Goal: Information Seeking & Learning: Learn about a topic

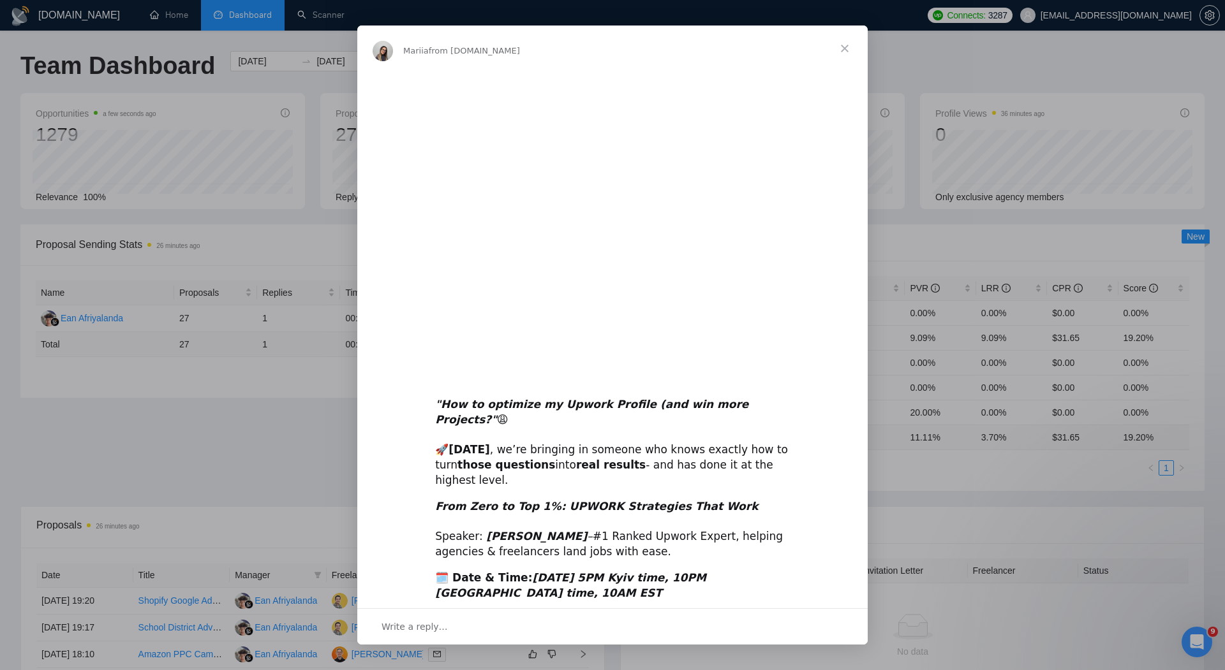
click at [843, 47] on span "Close" at bounding box center [845, 49] width 46 height 46
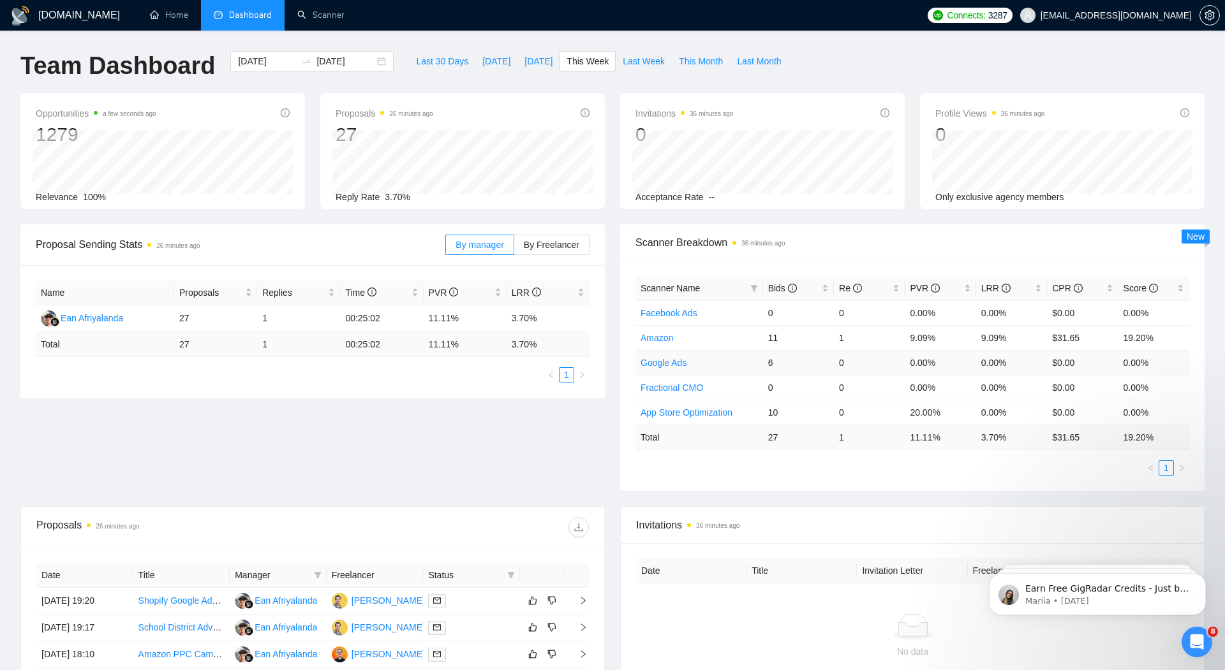
click at [668, 362] on link "Google Ads" at bounding box center [663, 363] width 46 height 10
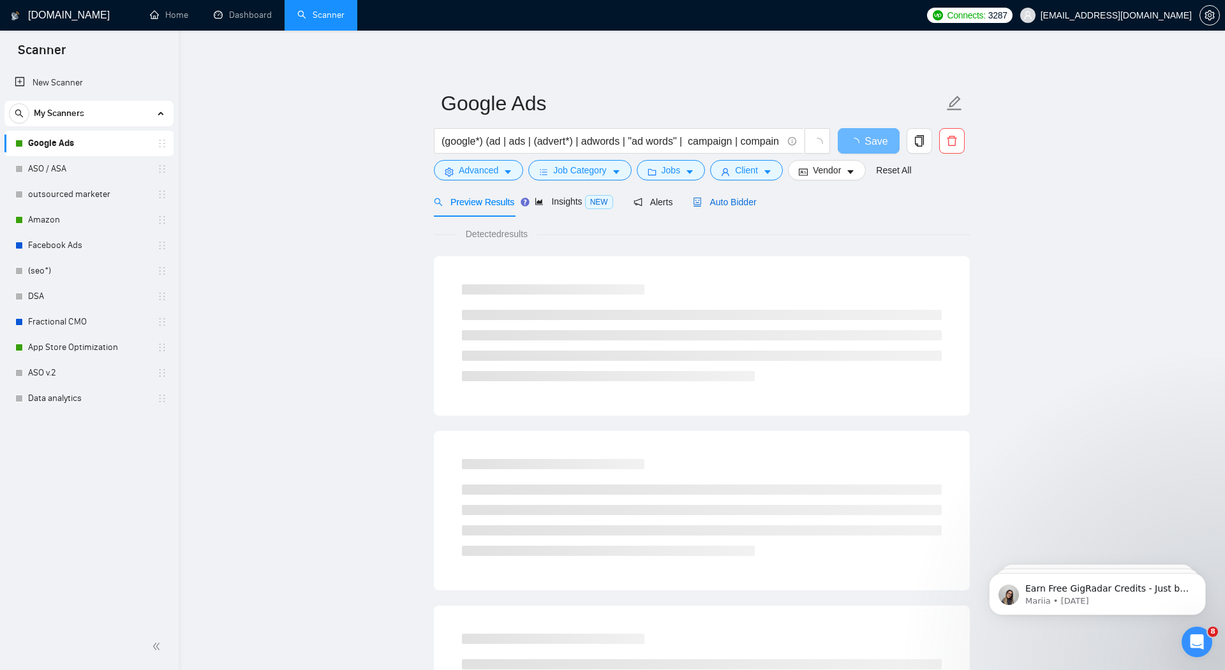
click at [736, 200] on span "Auto Bidder" at bounding box center [724, 202] width 63 height 10
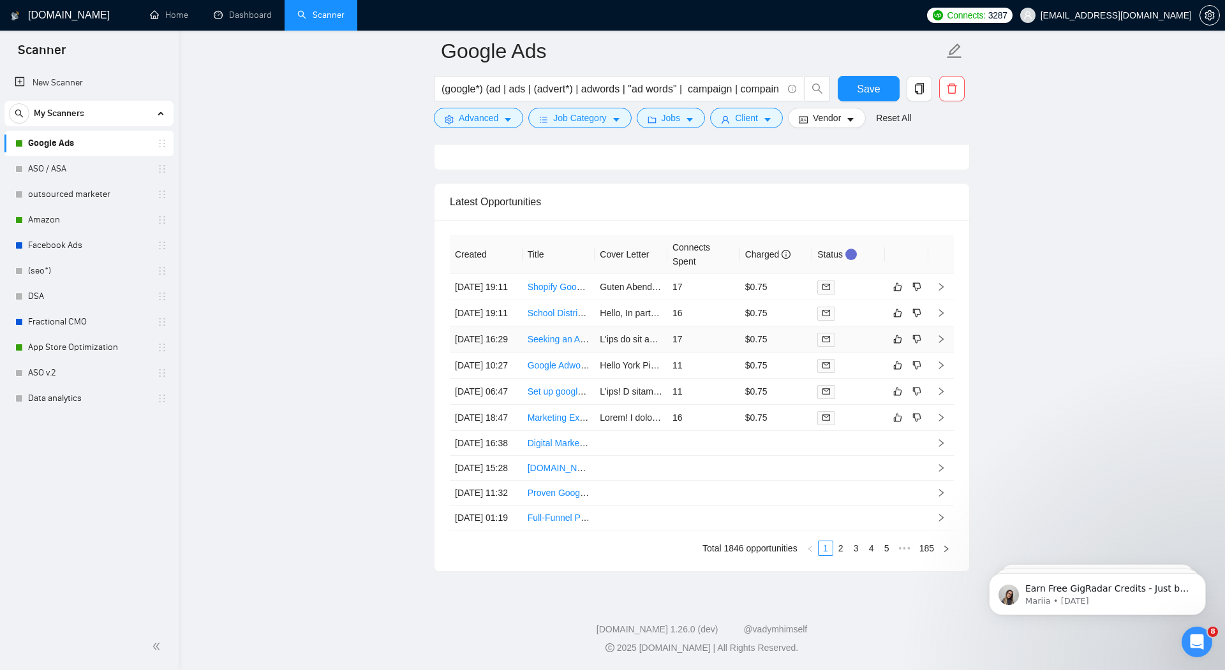
scroll to position [3224, 0]
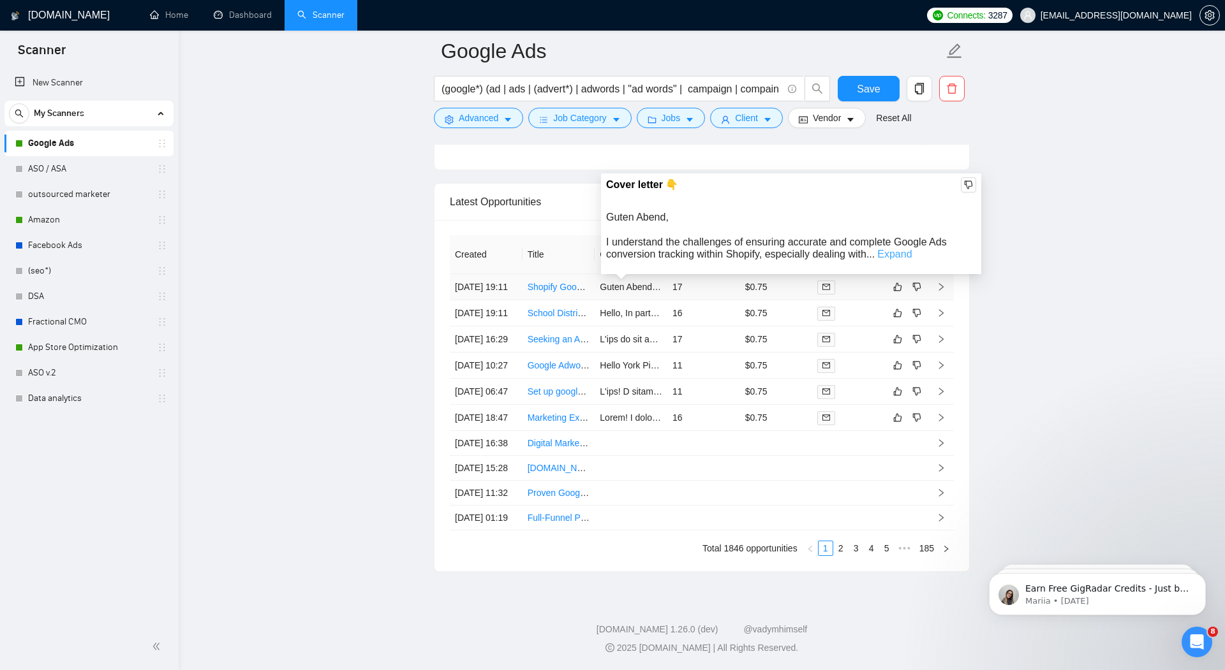
click at [906, 249] on link "Expand" at bounding box center [894, 254] width 34 height 11
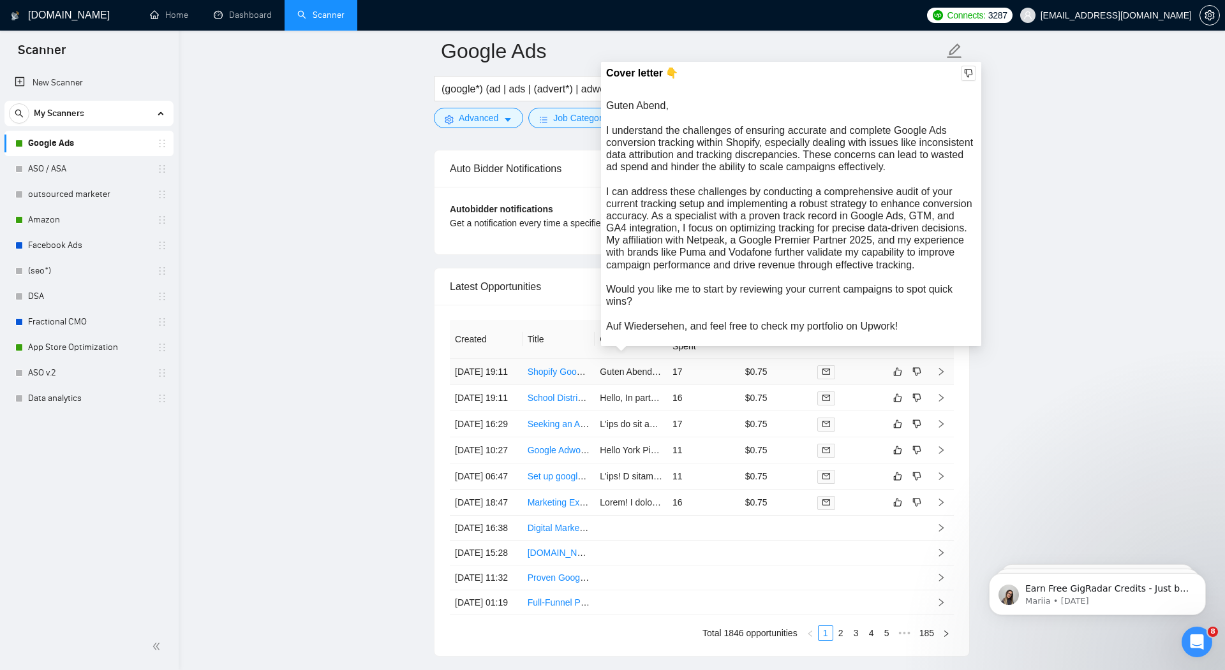
scroll to position [3056, 0]
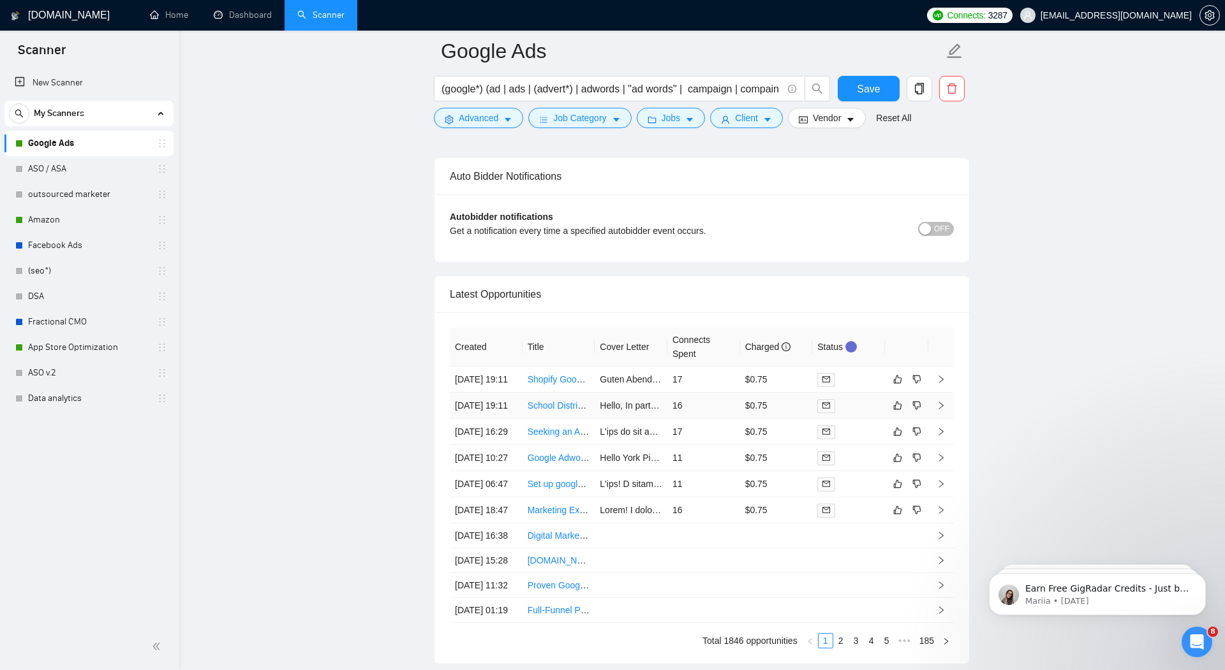
click at [568, 411] on link "School District Advertising Specialist" at bounding box center [600, 406] width 144 height 10
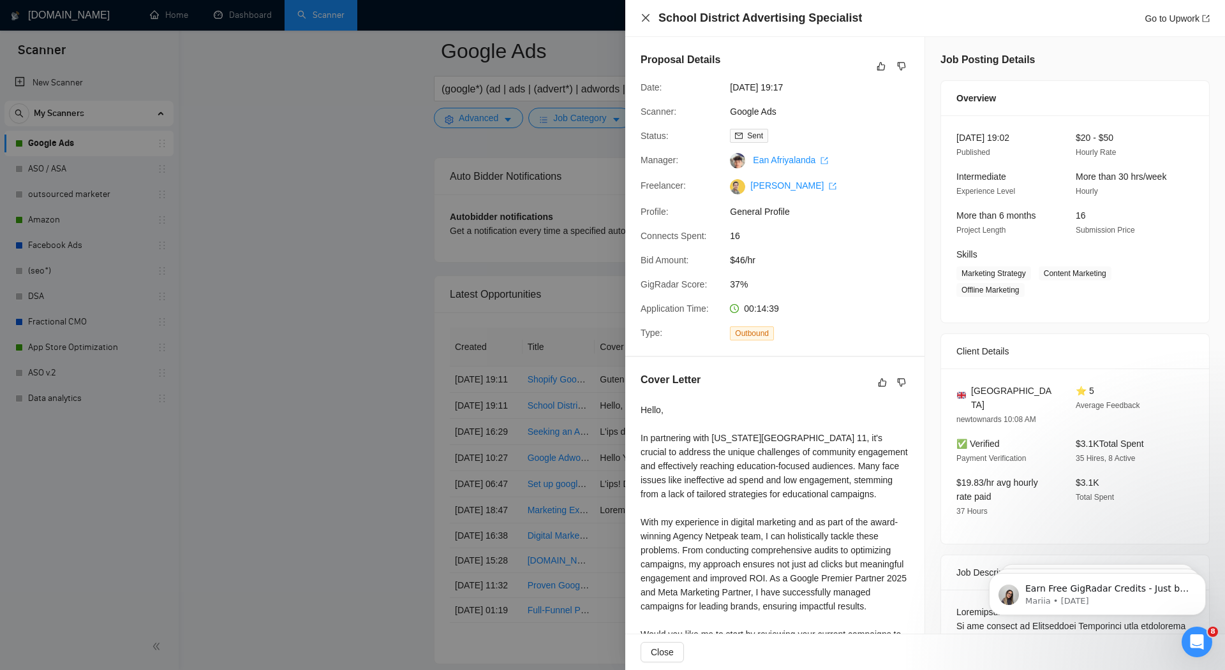
click at [646, 15] on icon "close" at bounding box center [645, 18] width 10 height 10
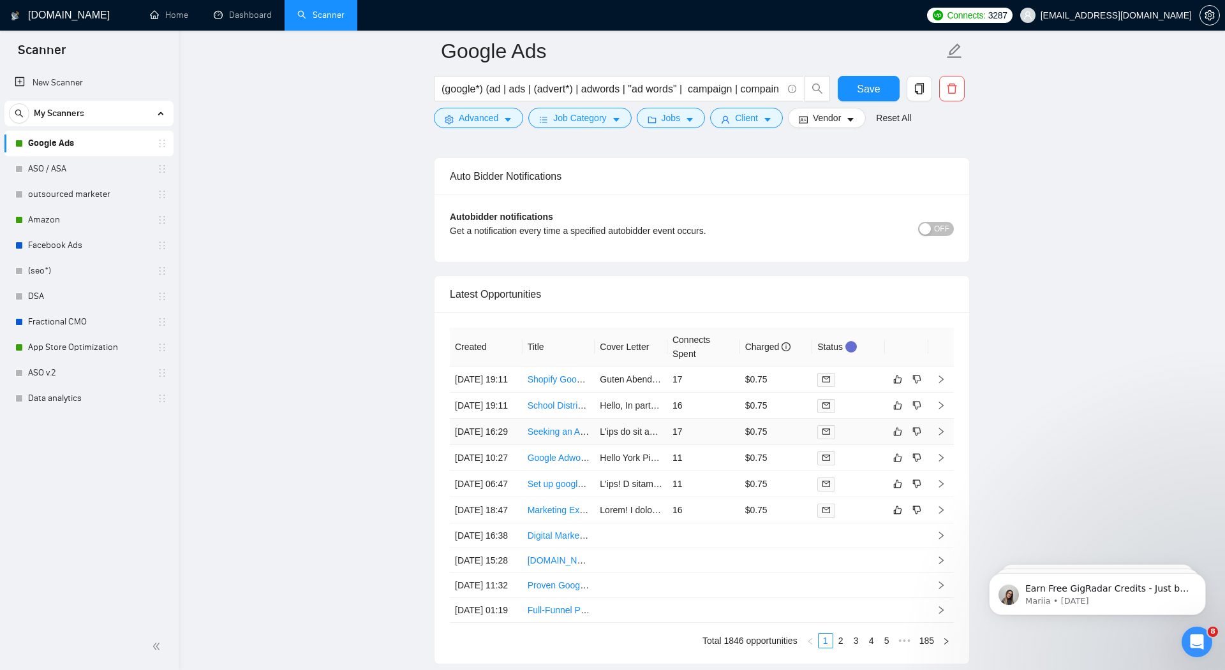
click at [565, 437] on link "Seeking an Adwords Specialist" at bounding box center [589, 432] width 122 height 10
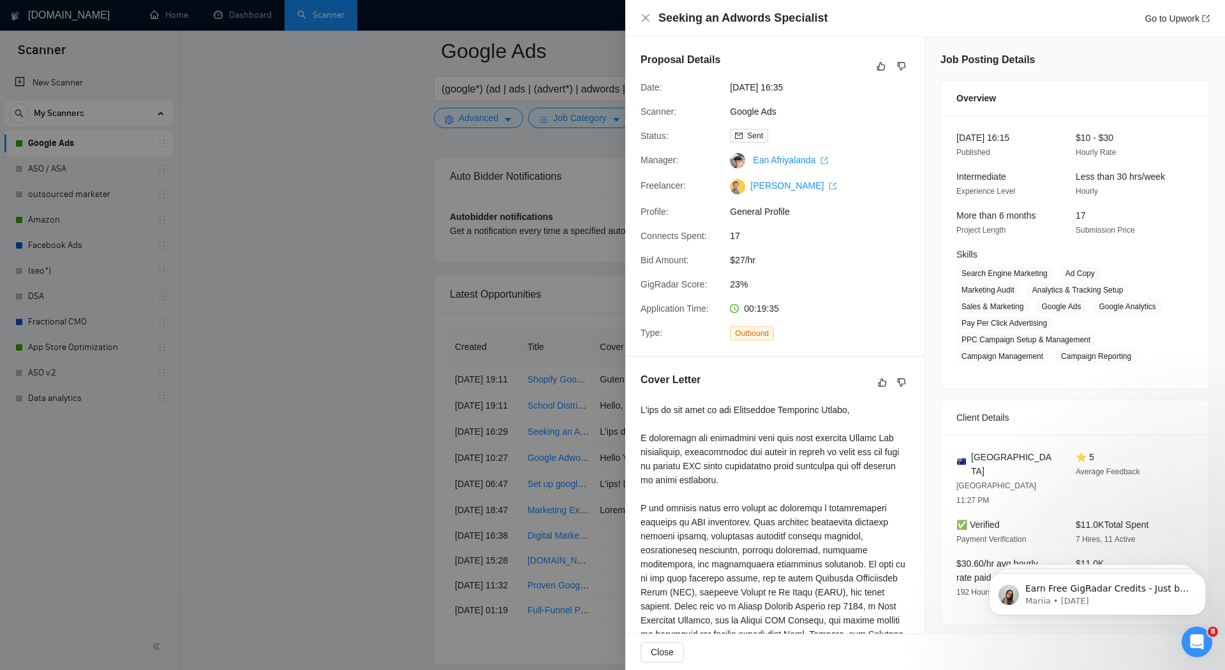
click at [530, 359] on div at bounding box center [612, 335] width 1225 height 670
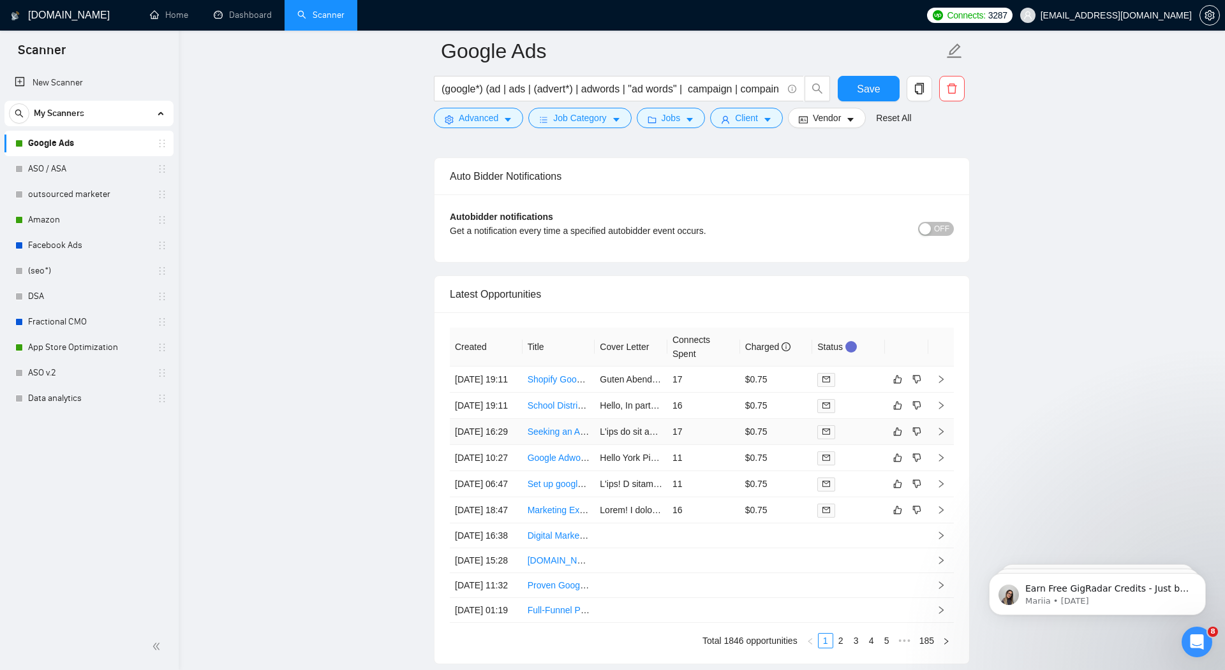
click at [693, 445] on td "17" at bounding box center [703, 432] width 73 height 26
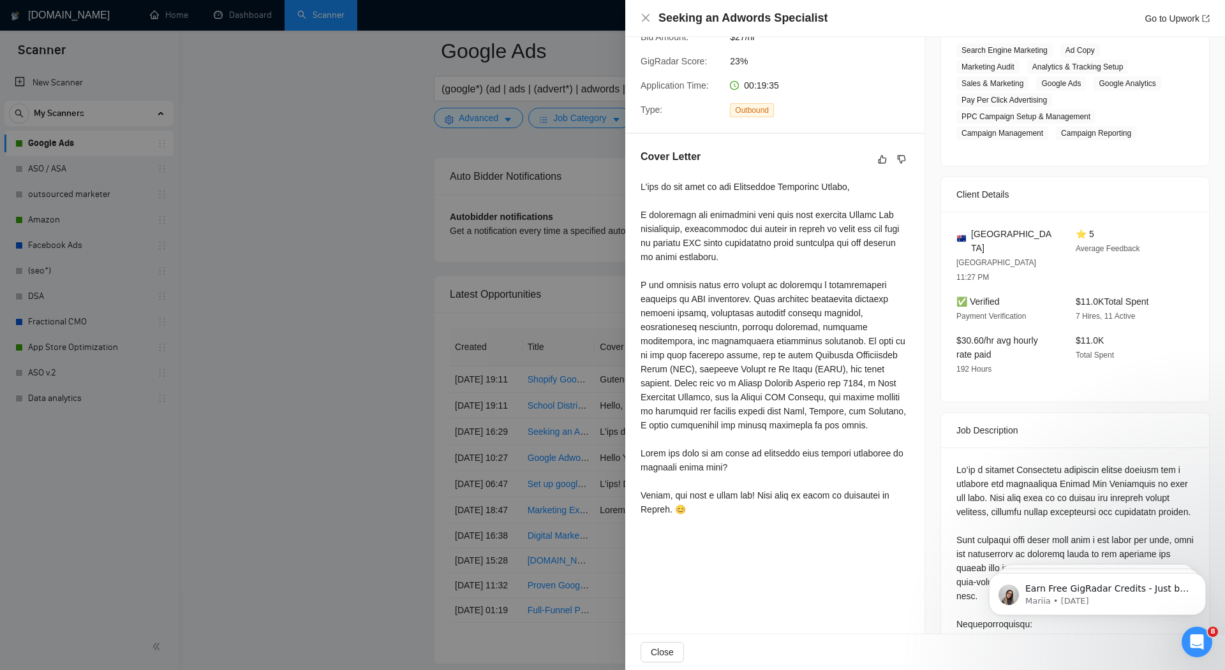
scroll to position [225, 0]
click at [565, 278] on div at bounding box center [612, 335] width 1225 height 670
